Goal: Connect with others: Connect with others

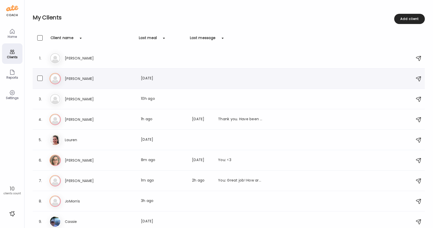
click at [77, 78] on h3 "[PERSON_NAME]" at bounding box center [87, 79] width 45 height 6
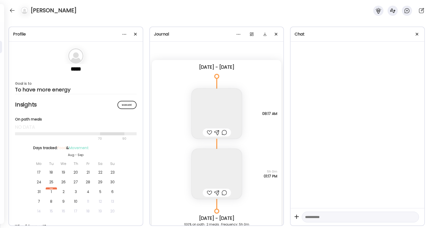
scroll to position [2410, 0]
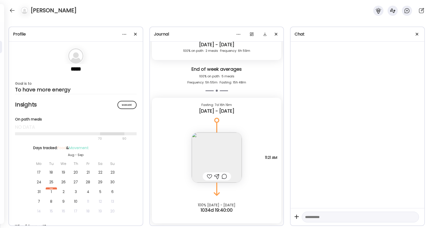
click at [213, 163] on img at bounding box center [217, 157] width 50 height 50
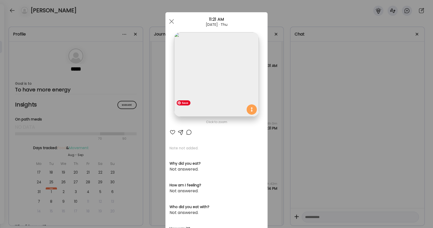
scroll to position [2781, 0]
click at [172, 22] on span at bounding box center [171, 21] width 5 height 5
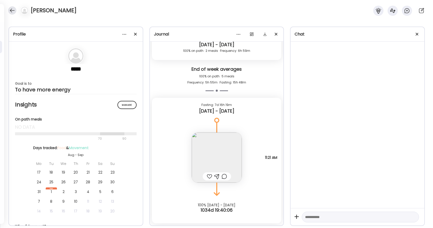
click at [13, 11] on div at bounding box center [12, 10] width 8 height 8
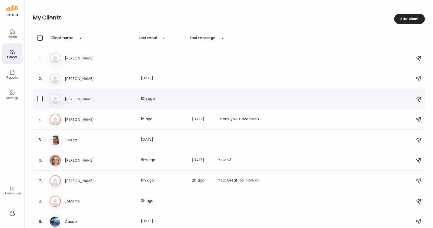
click at [72, 100] on h3 "[PERSON_NAME]" at bounding box center [87, 99] width 45 height 6
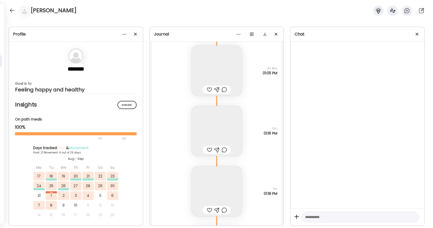
scroll to position [12549, 0]
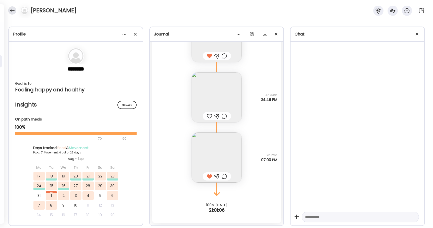
click at [11, 9] on div at bounding box center [12, 10] width 8 height 8
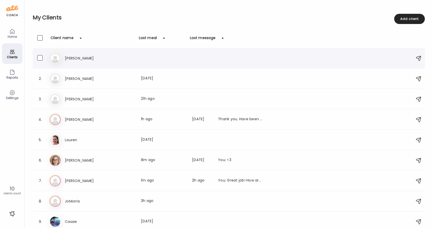
click at [81, 58] on h3 "[PERSON_NAME]" at bounding box center [87, 58] width 45 height 6
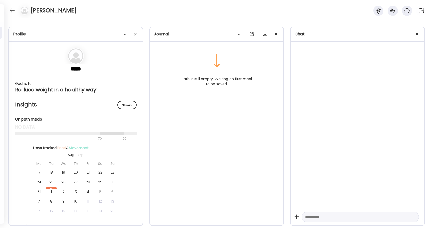
scroll to position [0, 0]
click at [12, 12] on div at bounding box center [12, 10] width 8 height 8
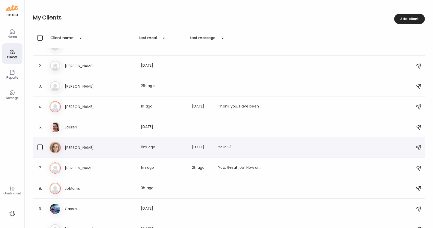
scroll to position [23, 0]
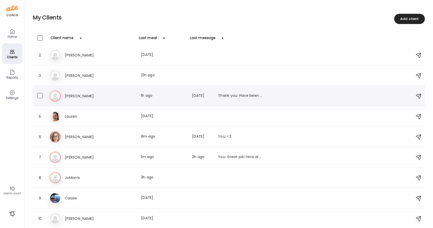
click at [161, 96] on div "Last meal: 1h ago" at bounding box center [163, 96] width 45 height 6
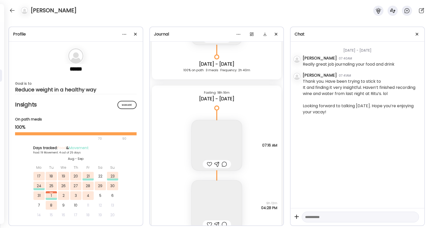
scroll to position [9510, 0]
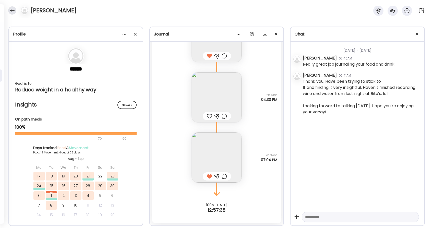
click at [11, 14] on div at bounding box center [12, 10] width 8 height 8
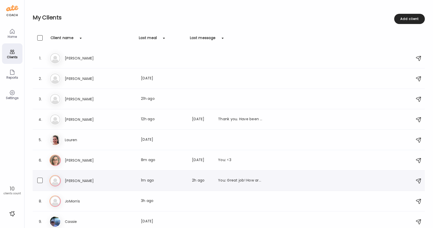
click at [98, 178] on h3 "[PERSON_NAME]" at bounding box center [87, 181] width 45 height 6
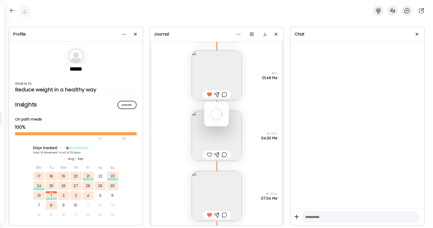
scroll to position [383, 0]
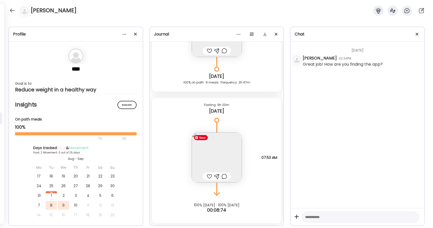
click at [214, 145] on img at bounding box center [217, 157] width 50 height 50
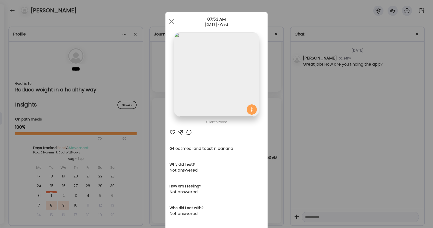
click at [173, 133] on div at bounding box center [172, 132] width 6 height 6
click at [174, 23] on div at bounding box center [171, 21] width 10 height 10
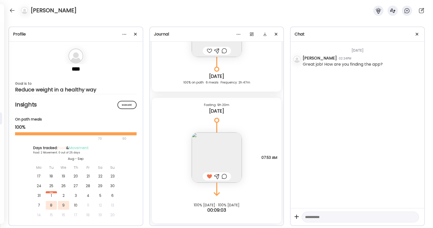
click at [83, 14] on div "[PERSON_NAME]" at bounding box center [216, 9] width 433 height 18
click at [13, 11] on div at bounding box center [12, 10] width 8 height 8
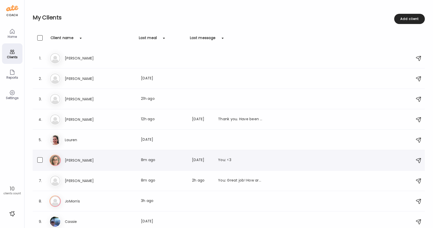
scroll to position [23, 0]
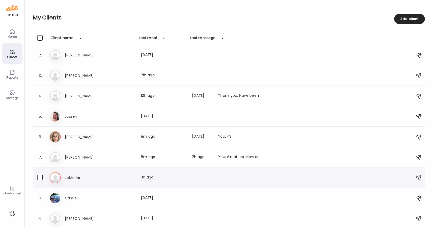
click at [100, 172] on div "Jo JoMorris Last meal: 3h ago" at bounding box center [230, 177] width 360 height 11
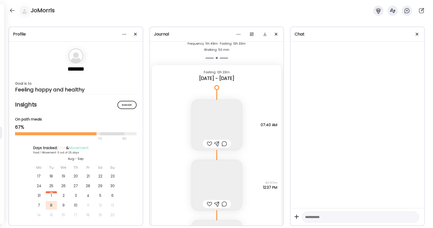
scroll to position [2952, 0]
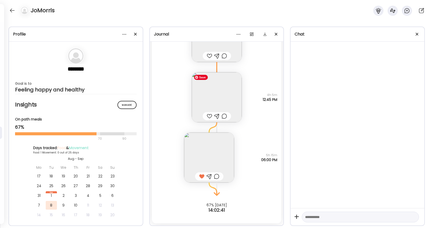
click at [227, 103] on img at bounding box center [217, 97] width 50 height 50
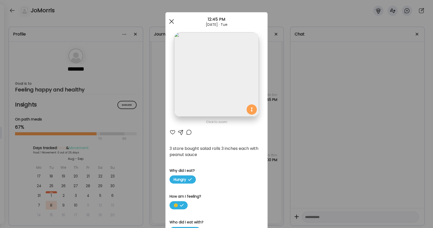
click at [169, 21] on div at bounding box center [171, 21] width 10 height 10
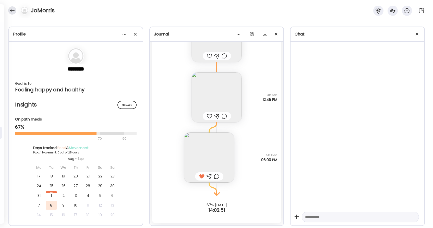
click at [10, 10] on div at bounding box center [12, 10] width 8 height 8
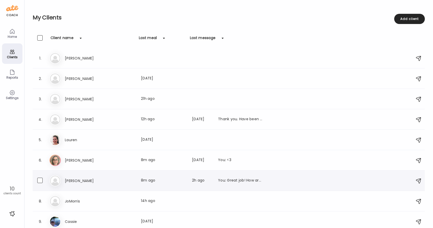
scroll to position [23, 0]
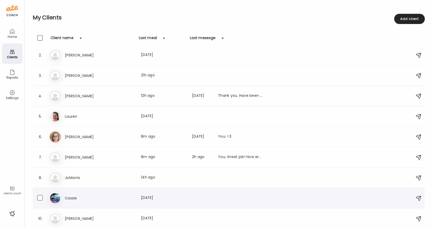
click at [78, 196] on h3 "Cassie" at bounding box center [87, 198] width 45 height 6
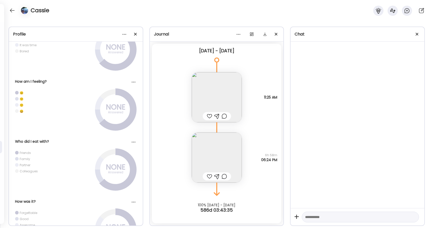
scroll to position [219, 0]
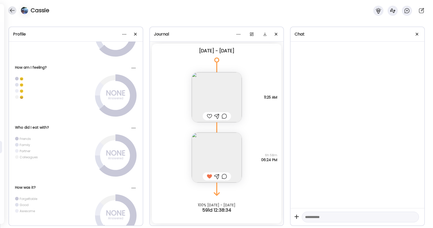
click at [12, 11] on div at bounding box center [12, 10] width 8 height 8
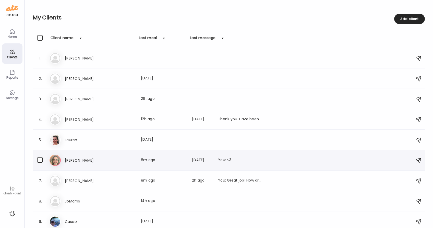
scroll to position [23, 0]
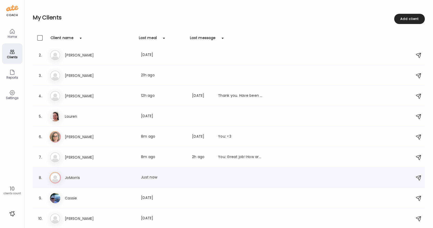
click at [81, 176] on h3 "JoMorris" at bounding box center [87, 178] width 45 height 6
click at [204, 126] on div at bounding box center [216, 114] width 25 height 25
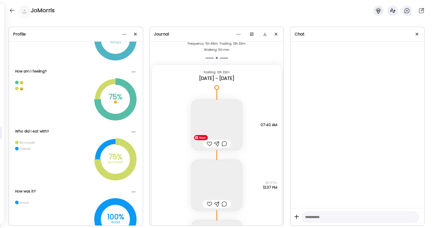
scroll to position [3077, 0]
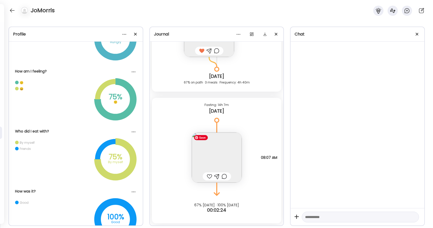
click at [209, 176] on div at bounding box center [209, 176] width 5 height 6
click at [222, 150] on img at bounding box center [217, 157] width 50 height 50
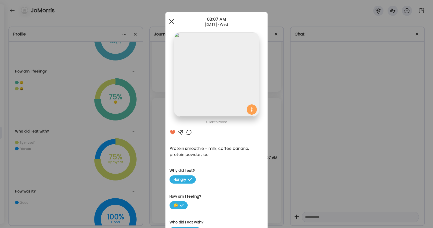
click at [169, 22] on div at bounding box center [171, 21] width 10 height 10
